Goal: Task Accomplishment & Management: Use online tool/utility

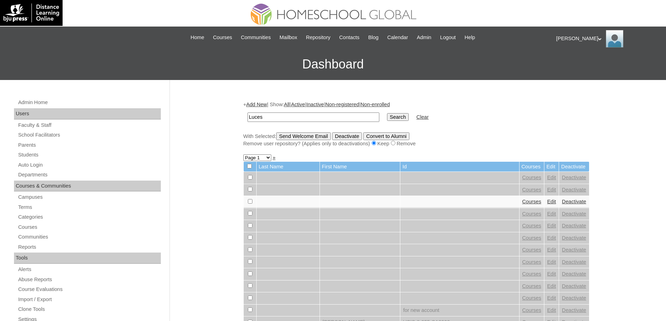
type input "Luces"
click at [403, 122] on td "Search" at bounding box center [398, 117] width 29 height 16
click at [403, 115] on input "Search" at bounding box center [398, 117] width 22 height 8
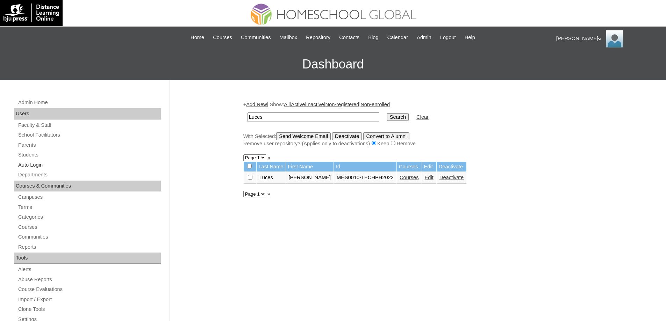
click at [45, 163] on link "Auto Login" at bounding box center [88, 165] width 143 height 9
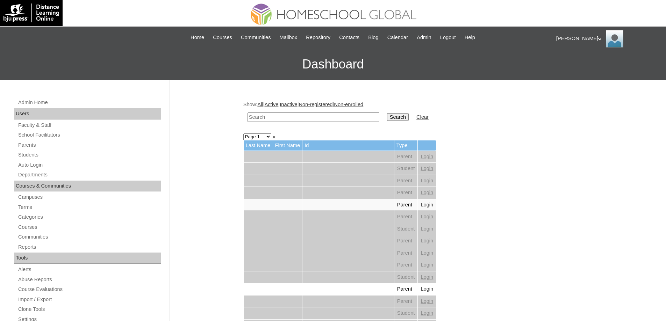
drag, startPoint x: 308, startPoint y: 114, endPoint x: 327, endPoint y: 117, distance: 19.1
click at [309, 114] on input "text" at bounding box center [314, 117] width 132 height 9
paste input "Luces"
type input "Luces"
click at [392, 119] on input "Search" at bounding box center [398, 117] width 22 height 8
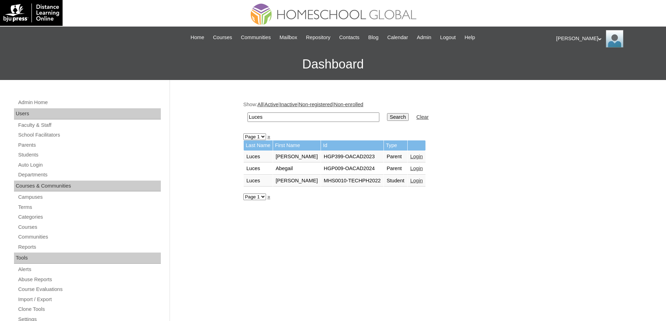
click at [416, 178] on link "Login" at bounding box center [416, 181] width 13 height 6
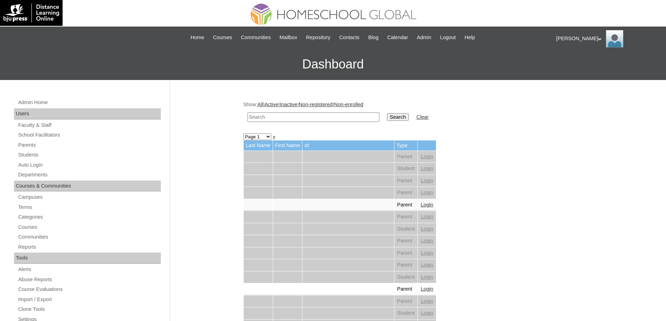
click at [283, 120] on input "text" at bounding box center [314, 117] width 132 height 9
paste input "Jana Izabel Al"
type input "Jana Izabel Al"
click at [408, 115] on input "Search" at bounding box center [398, 117] width 22 height 8
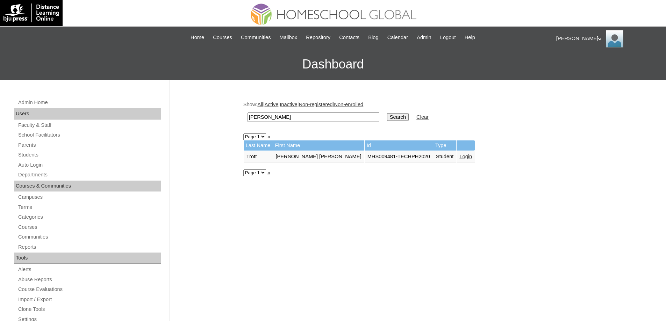
click at [457, 162] on td "Login" at bounding box center [466, 157] width 18 height 12
click at [459, 157] on link "Login" at bounding box center [465, 157] width 13 height 6
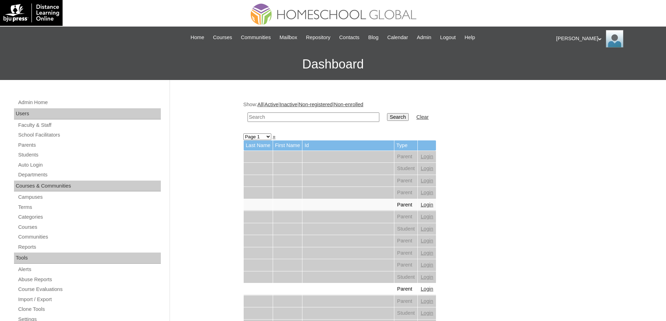
drag, startPoint x: 308, startPoint y: 117, endPoint x: 320, endPoint y: 117, distance: 11.5
click at [309, 117] on input "text" at bounding box center [314, 117] width 132 height 9
paste input "[PERSON_NAME]"
type input "[PERSON_NAME]"
click at [391, 115] on td "Search" at bounding box center [398, 117] width 29 height 16
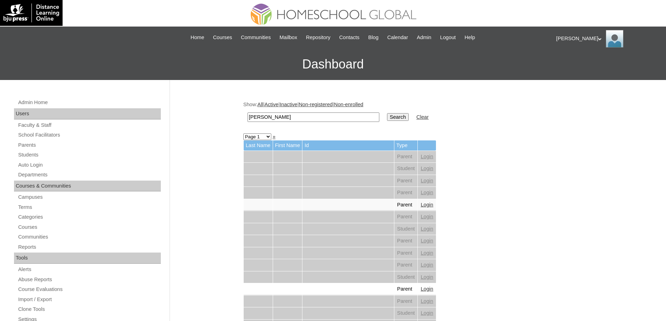
click at [401, 116] on input "Search" at bounding box center [398, 117] width 22 height 8
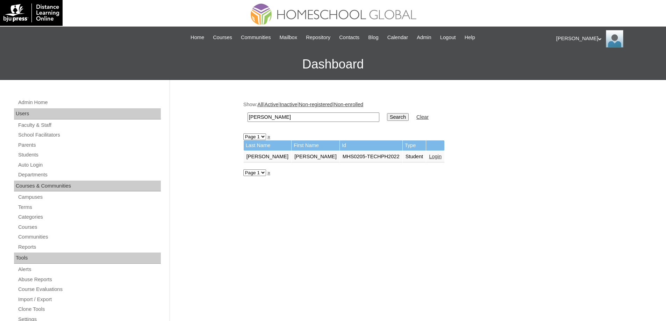
click at [429, 156] on link "Login" at bounding box center [435, 157] width 13 height 6
